Goal: Register for event/course

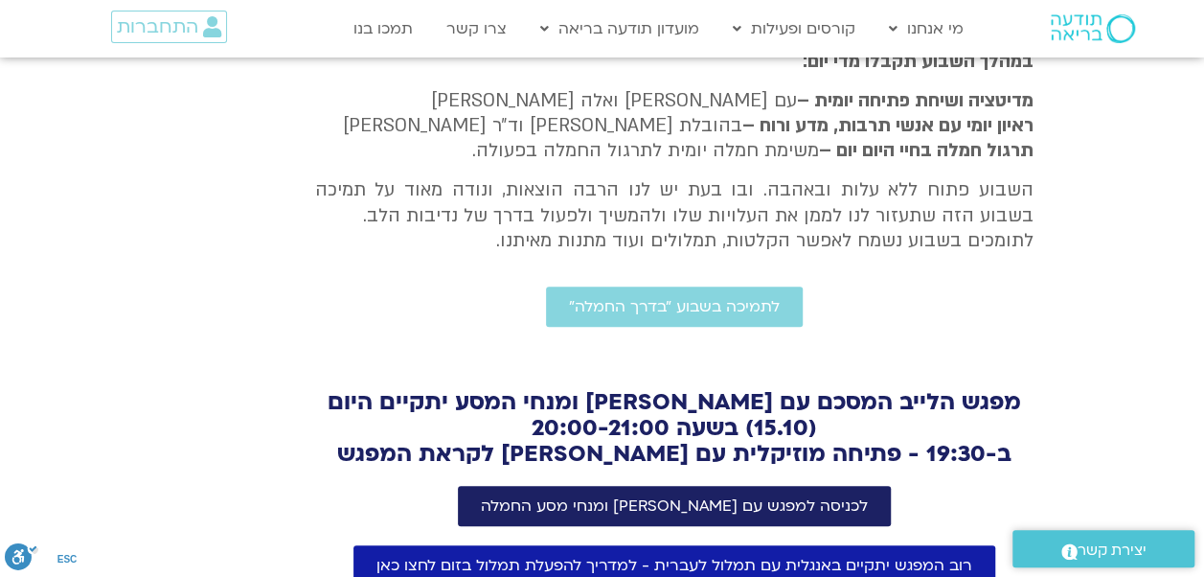
scroll to position [495, 0]
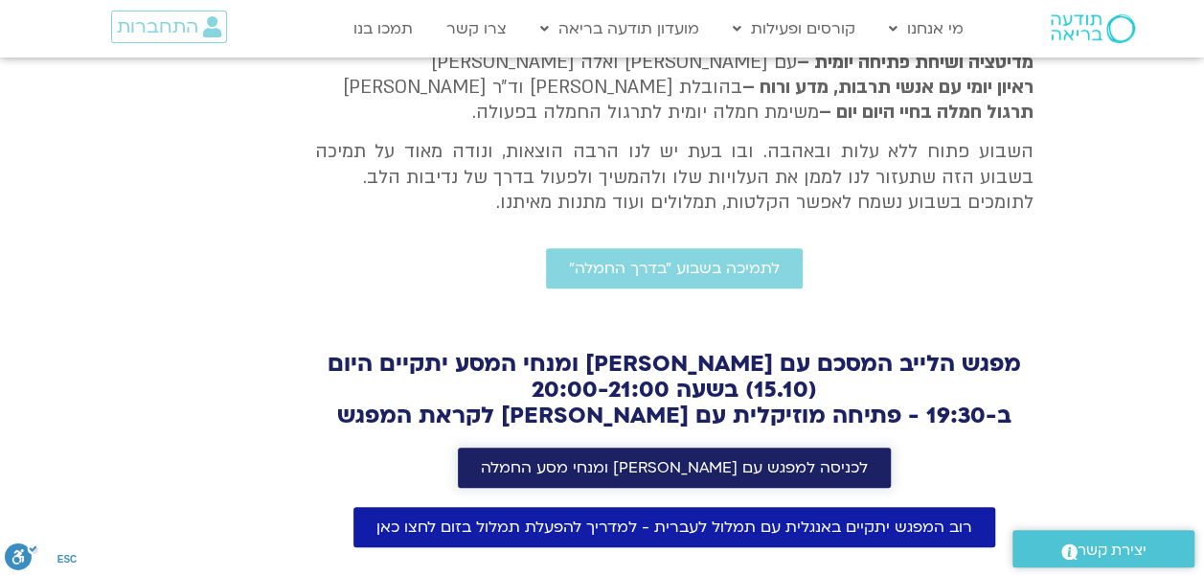
click at [747, 459] on span "לכניסה למפגש עם טארה בראך ומנחי מסע החמלה" at bounding box center [674, 467] width 387 height 17
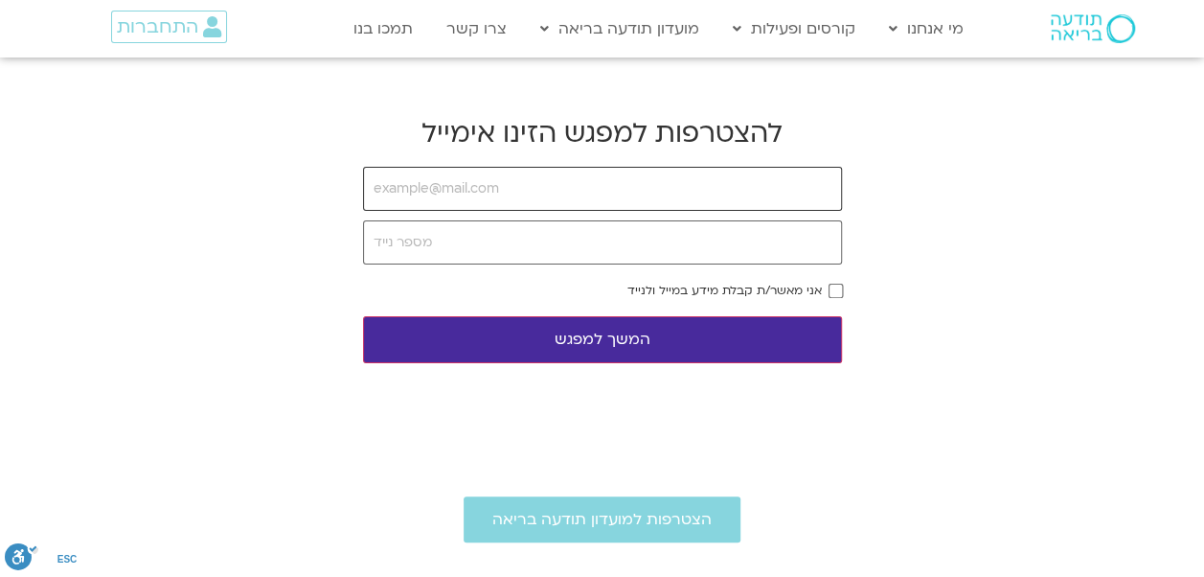
click at [404, 195] on input "email" at bounding box center [602, 189] width 479 height 44
type input "[EMAIL_ADDRESS][DOMAIN_NAME]"
click at [525, 252] on input "tel" at bounding box center [602, 242] width 479 height 44
type input "0526432801"
click at [691, 322] on button "המשך למפגש" at bounding box center [602, 339] width 479 height 47
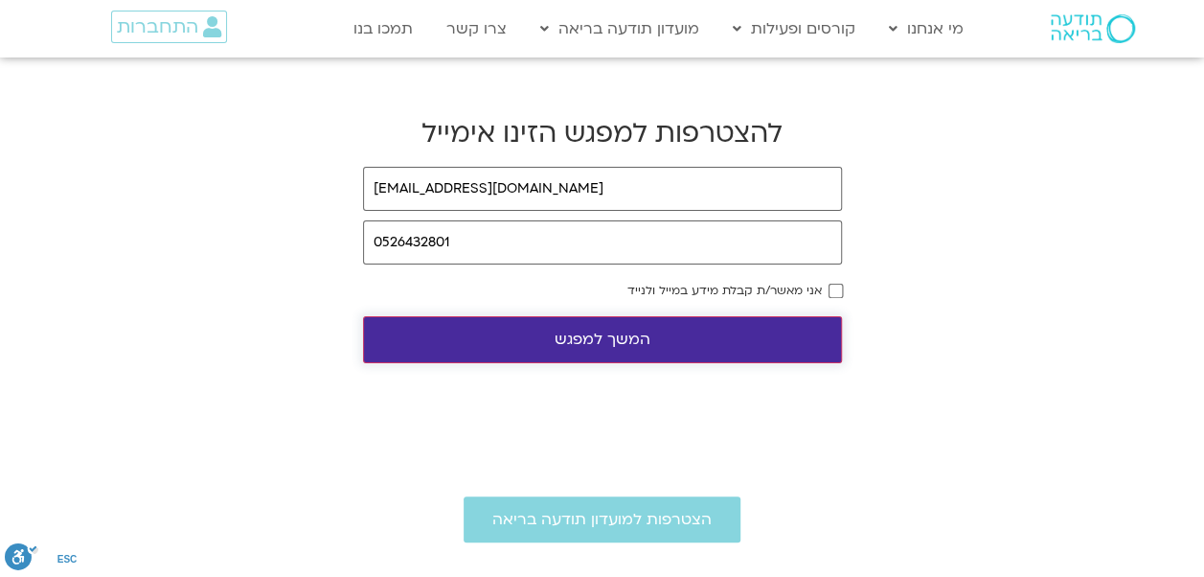
click at [665, 328] on button "המשך למפגש" at bounding box center [602, 339] width 479 height 47
